Goal: Transaction & Acquisition: Purchase product/service

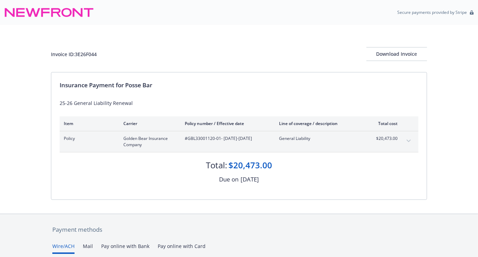
click at [217, 103] on div "25-26 General Liability Renewal" at bounding box center [239, 102] width 359 height 7
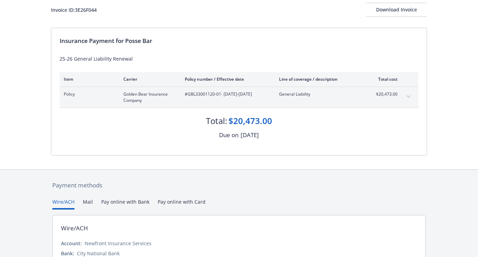
scroll to position [44, 0]
click at [408, 96] on icon "expand content" at bounding box center [408, 97] width 4 height 3
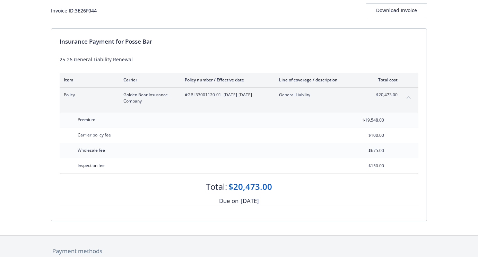
click at [390, 56] on div "25-26 General Liability Renewal" at bounding box center [239, 59] width 359 height 7
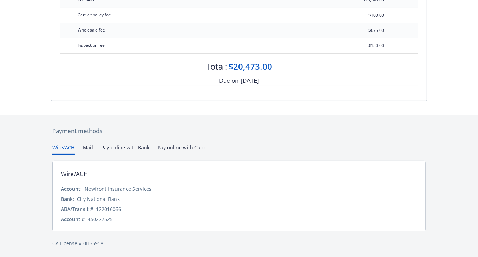
scroll to position [164, 0]
click at [127, 148] on button "Pay online with Bank" at bounding box center [125, 148] width 48 height 11
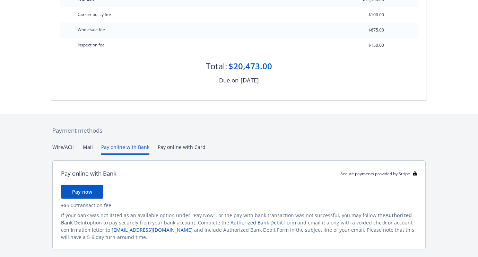
click at [182, 147] on div "Payment methods Wire/ACH Mail Pay online with Bank Pay online with Card Pay onl…" at bounding box center [239, 195] width 376 height 161
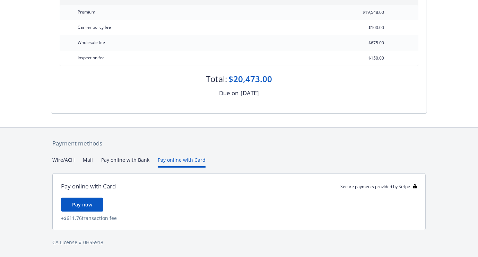
scroll to position [151, 0]
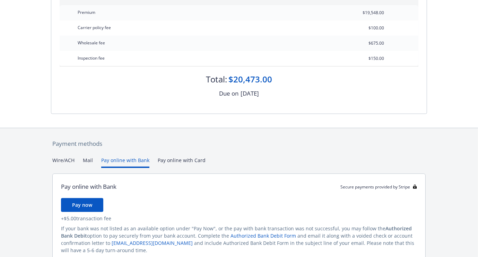
click at [121, 162] on button "Pay online with Bank" at bounding box center [125, 162] width 48 height 11
click at [90, 202] on span "Pay now" at bounding box center [82, 205] width 20 height 7
